Goal: Unclear

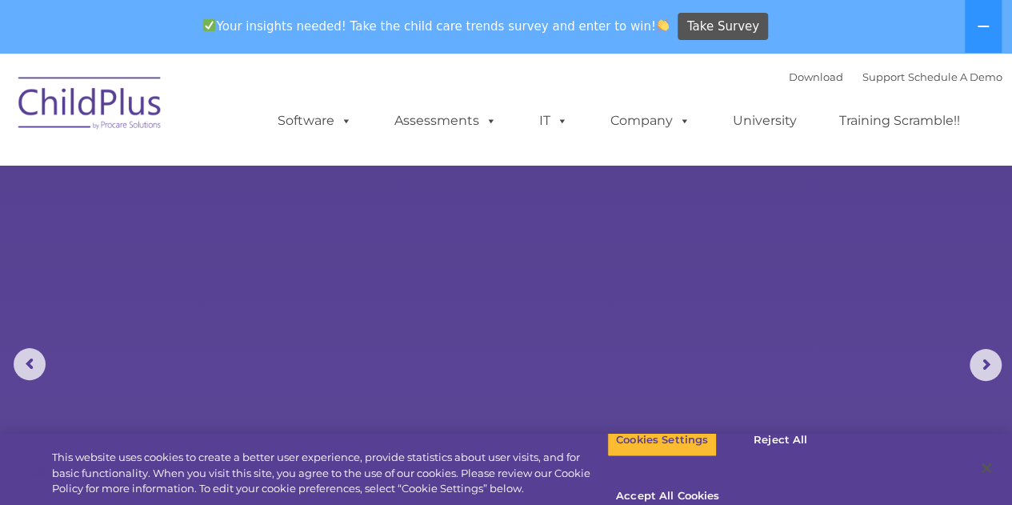
select select "MEDIUM"
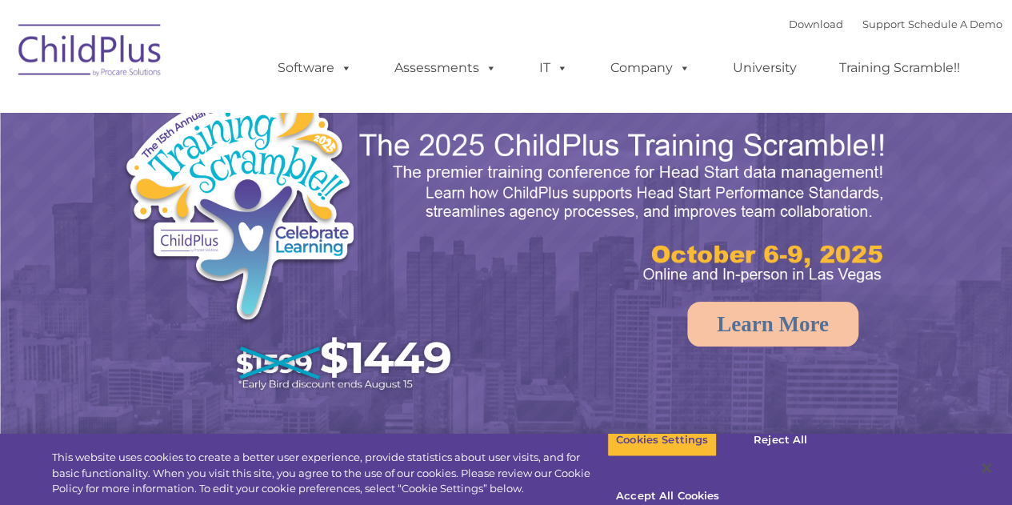
select select "MEDIUM"
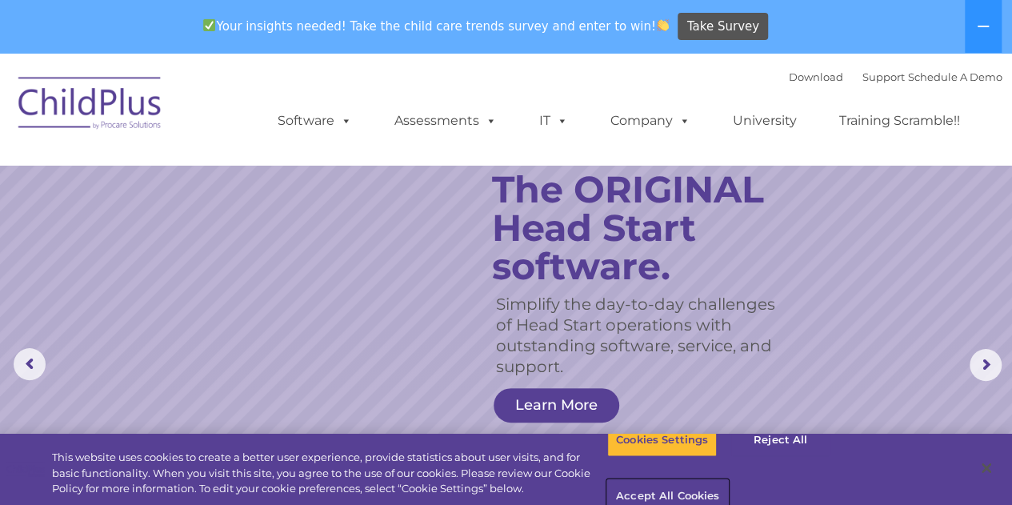
click at [728, 480] on button "Accept All Cookies" at bounding box center [667, 497] width 121 height 34
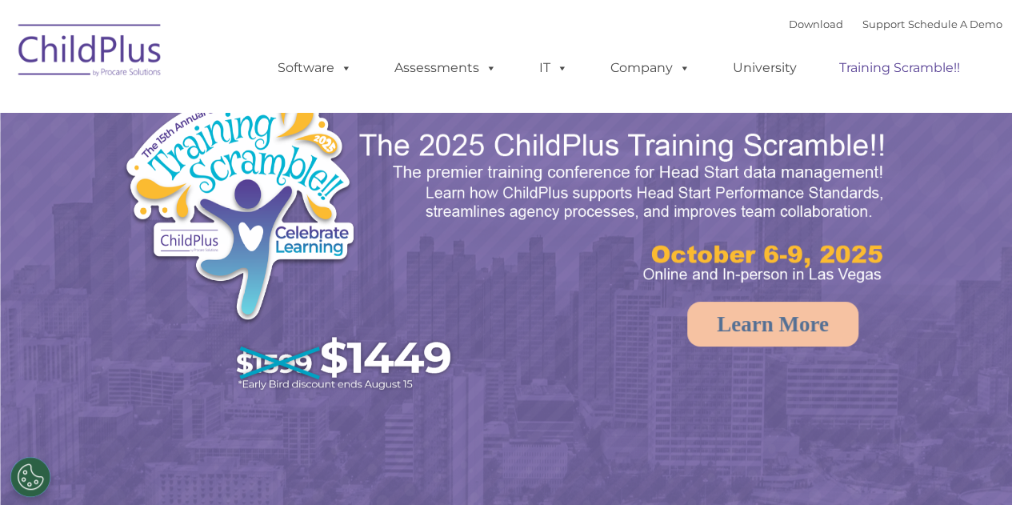
select select "MEDIUM"
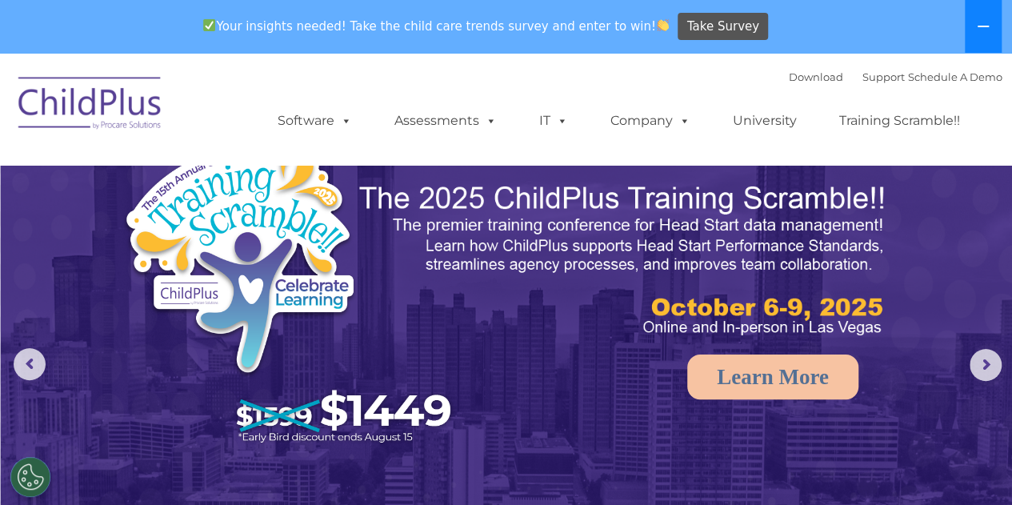
click at [983, 17] on button at bounding box center [983, 26] width 37 height 53
